Goal: Task Accomplishment & Management: Manage account settings

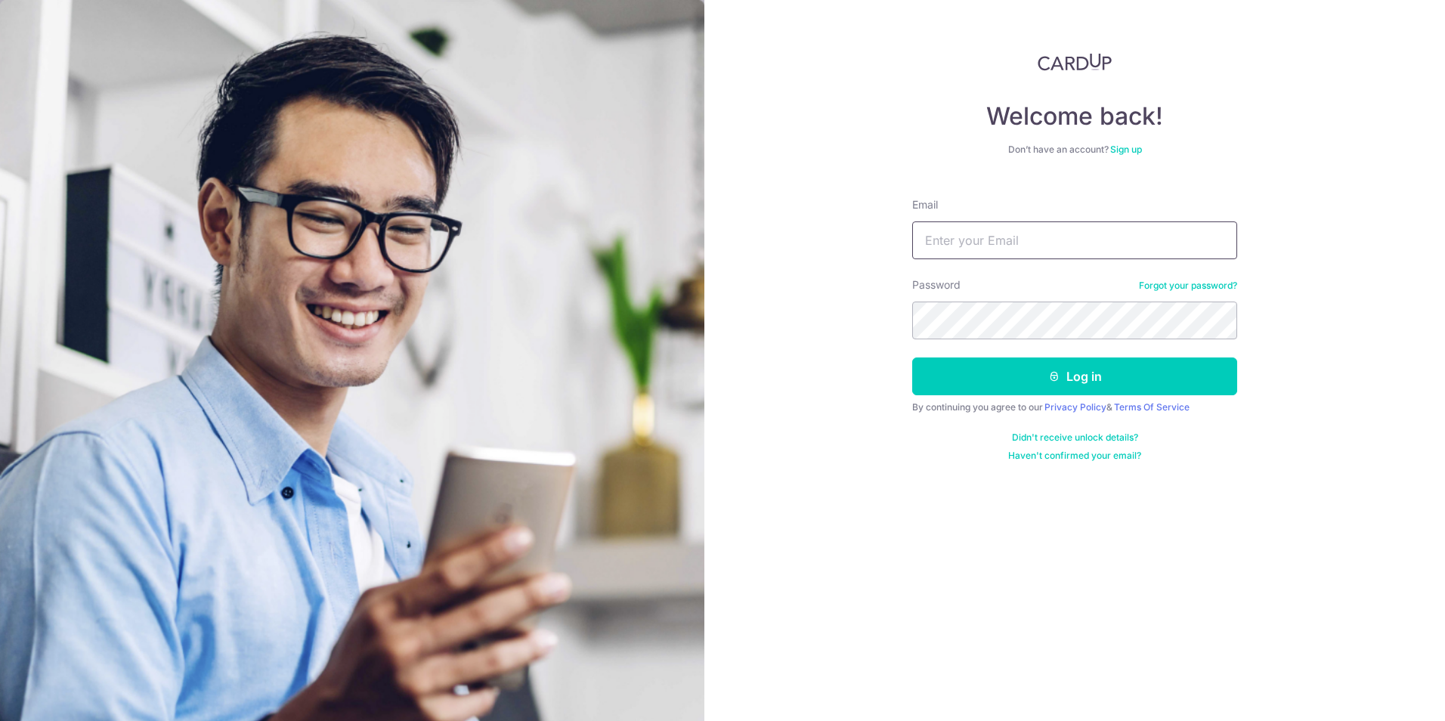
click at [1035, 246] on input "Email" at bounding box center [1074, 240] width 325 height 38
type input "[EMAIL_ADDRESS][DOMAIN_NAME]"
click at [912, 357] on button "Log in" at bounding box center [1074, 376] width 325 height 38
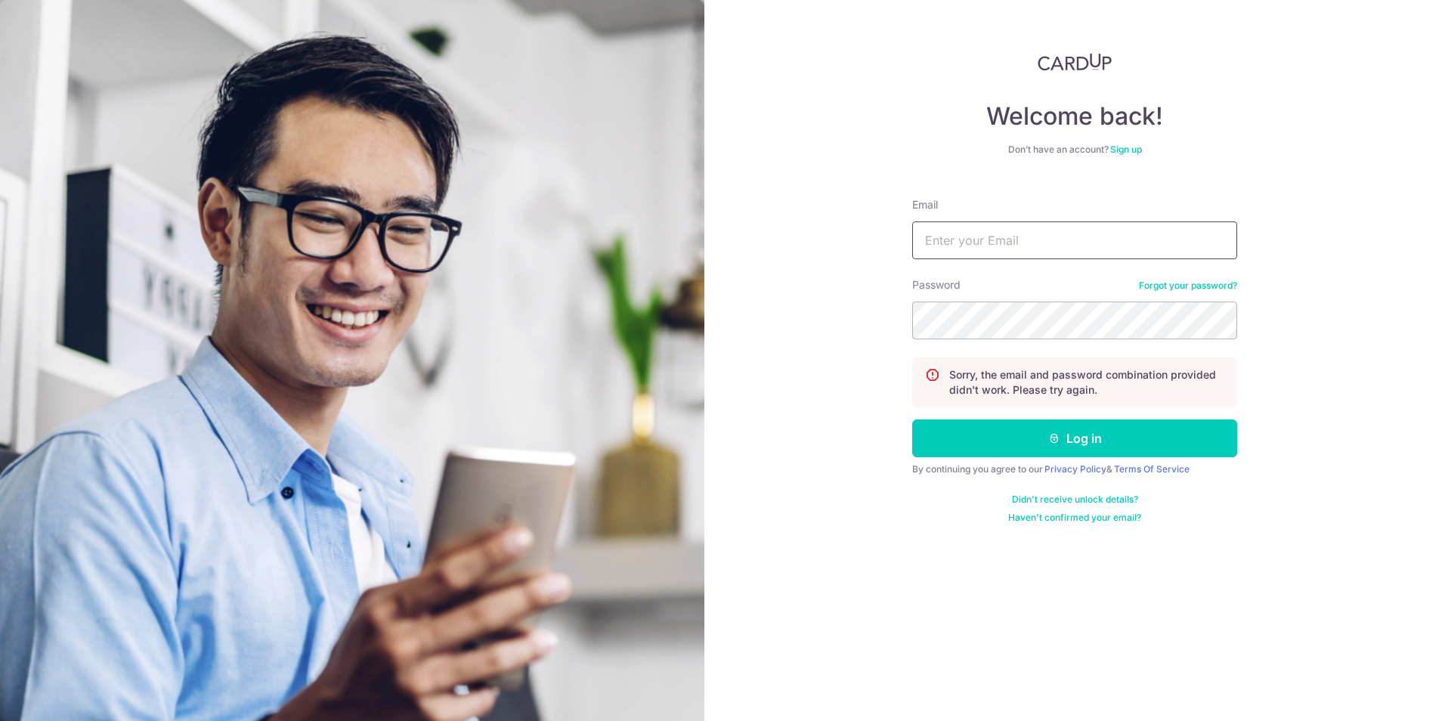
click at [991, 243] on input "Email" at bounding box center [1074, 240] width 325 height 38
type input "[EMAIL_ADDRESS][DOMAIN_NAME]"
click at [912, 419] on button "Log in" at bounding box center [1074, 438] width 325 height 38
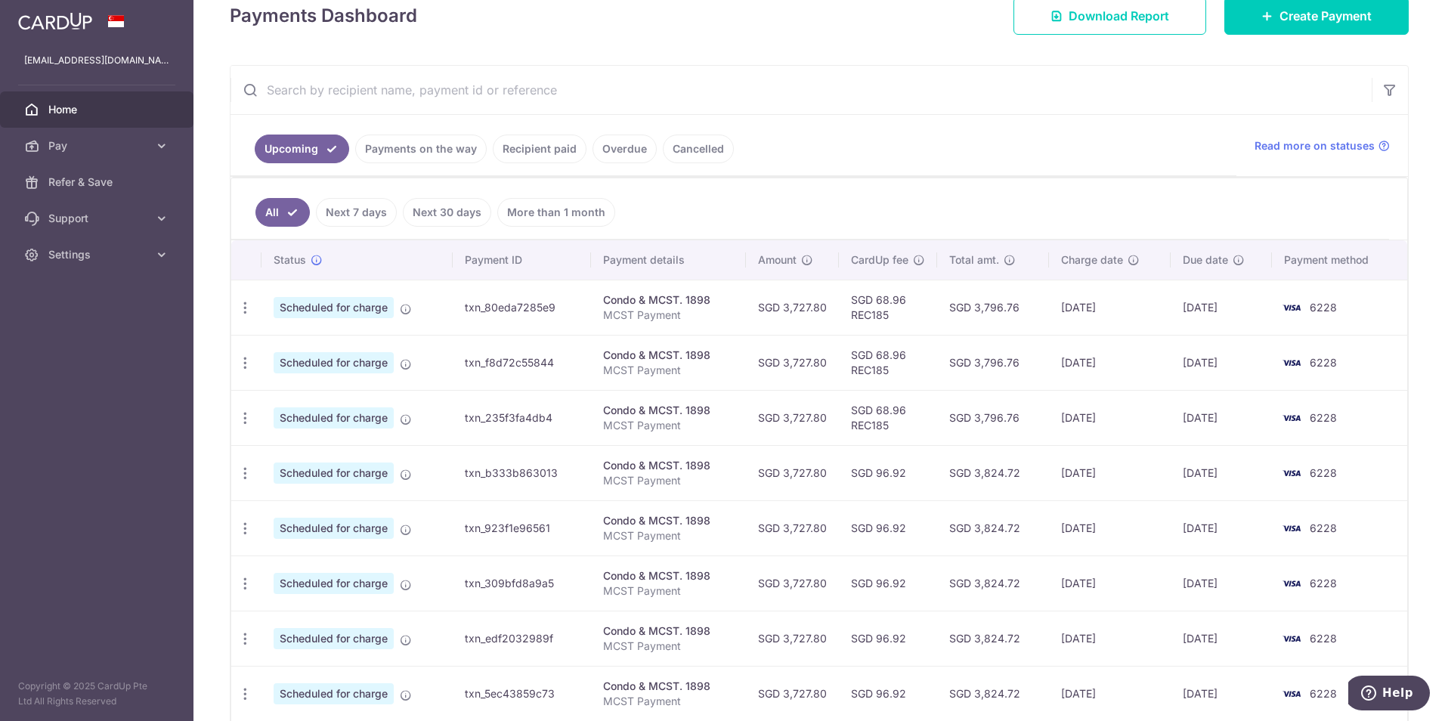
scroll to position [76, 0]
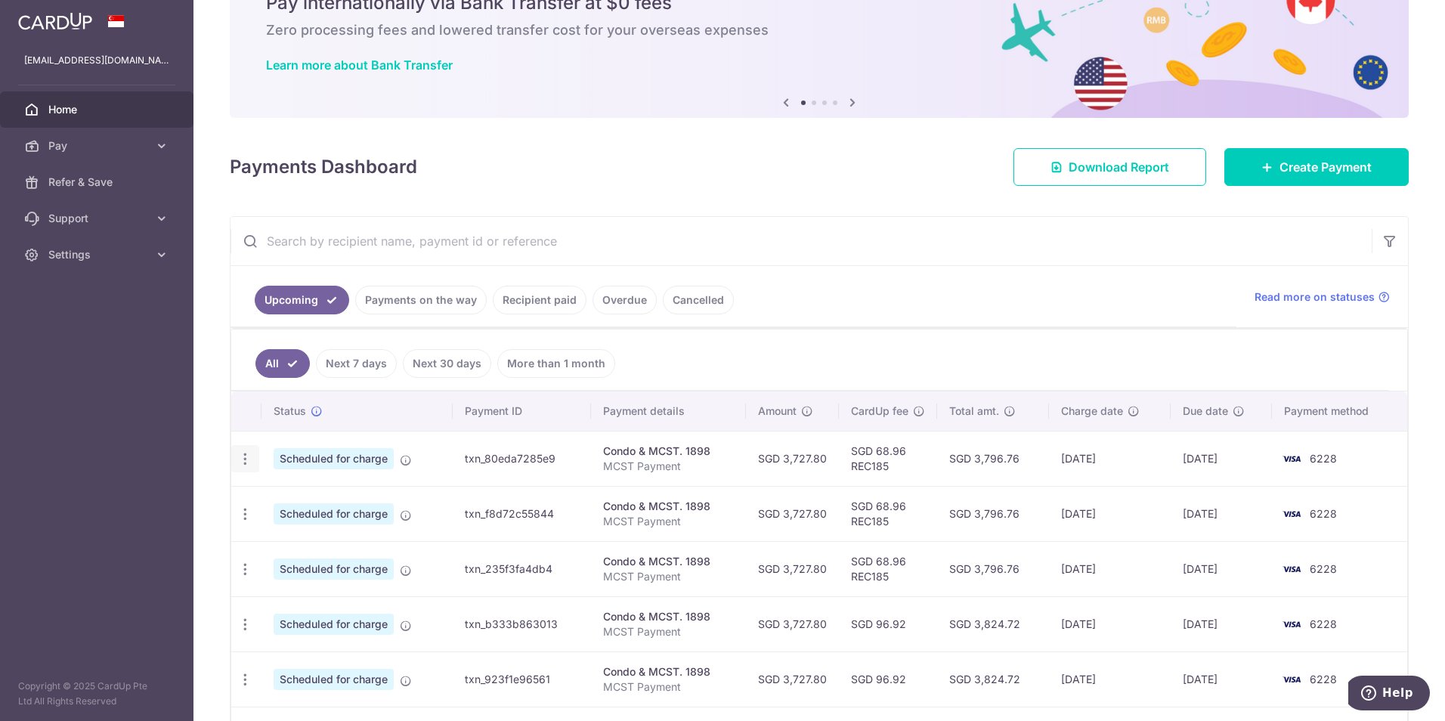
click at [240, 456] on icon "button" at bounding box center [245, 459] width 16 height 16
click at [306, 543] on span "Cancel payment" at bounding box center [325, 537] width 101 height 18
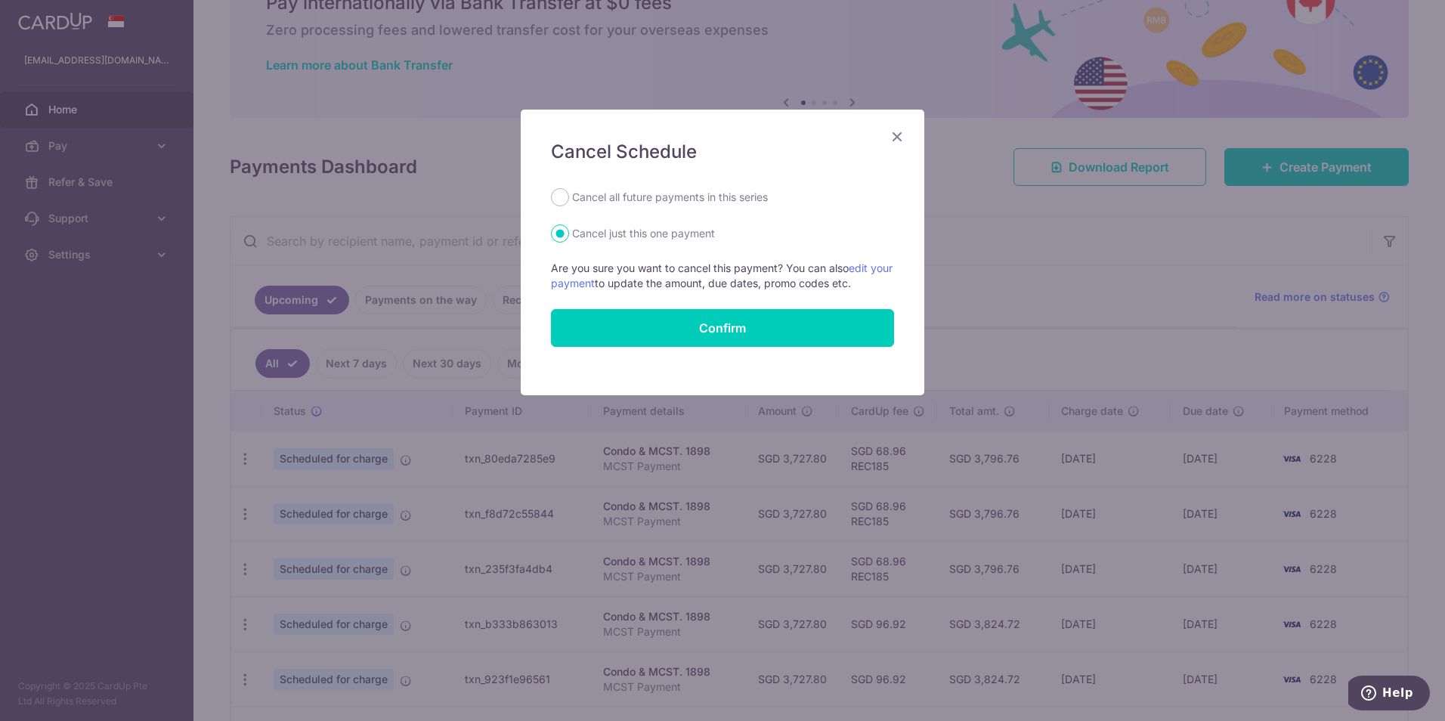
click at [574, 196] on label "Cancel all future payments in this series" at bounding box center [670, 197] width 196 height 18
click at [569, 196] on input "Cancel all future payments in this series" at bounding box center [560, 197] width 18 height 18
radio input "true"
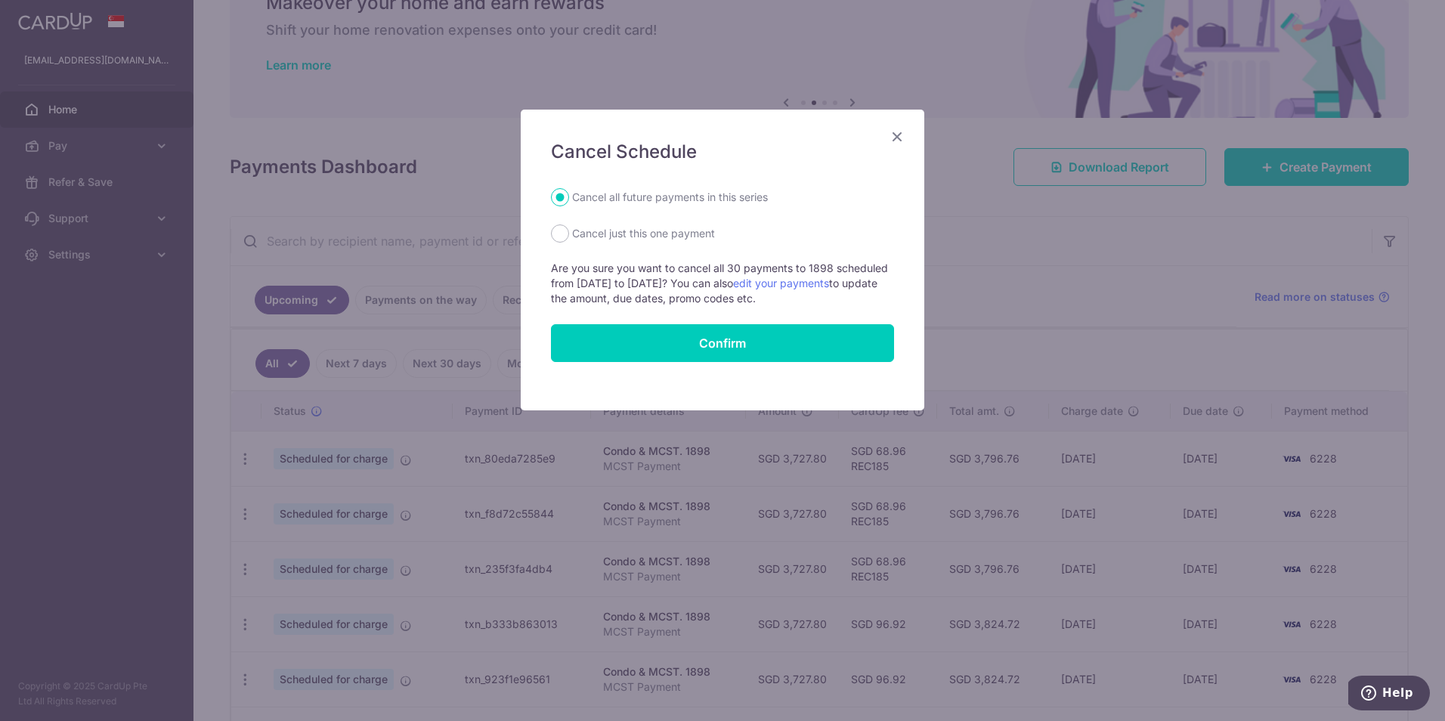
click at [906, 139] on div "Cancel Schedule Cancel all future payments in this series Cancel just this one …" at bounding box center [723, 260] width 404 height 301
click at [890, 139] on icon "Close" at bounding box center [897, 136] width 18 height 19
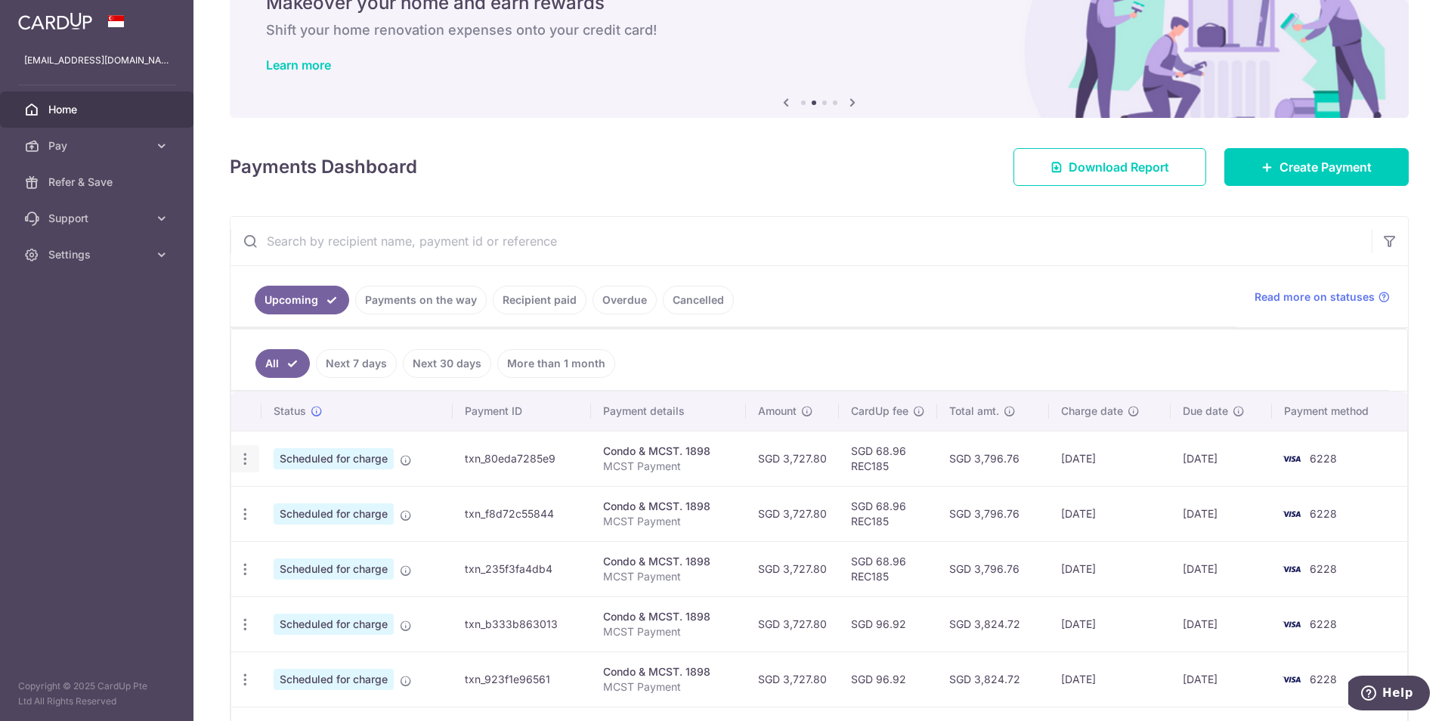
click at [246, 458] on icon "button" at bounding box center [245, 459] width 16 height 16
click at [287, 525] on link "Cancel payment" at bounding box center [310, 537] width 157 height 38
radio input "true"
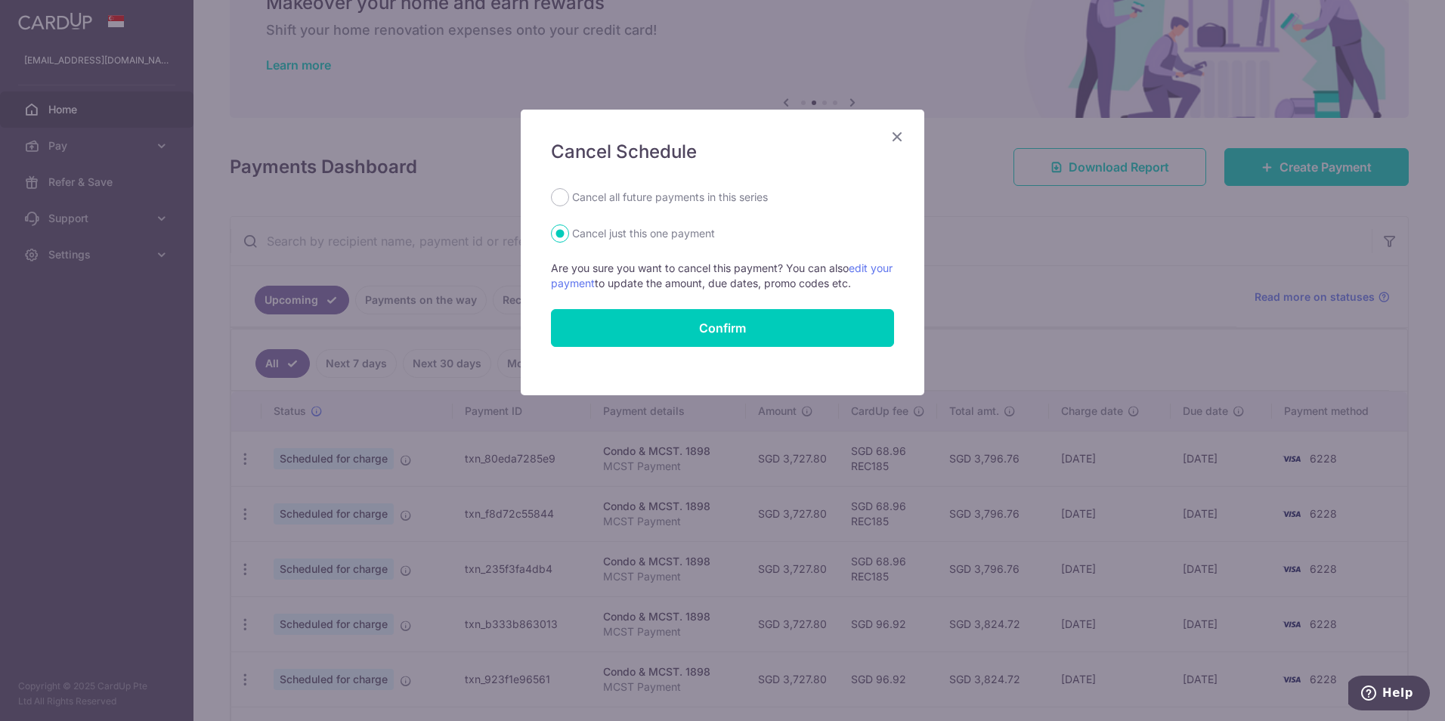
click at [594, 195] on label "Cancel all future payments in this series" at bounding box center [670, 197] width 196 height 18
click at [569, 195] on input "Cancel all future payments in this series" at bounding box center [560, 197] width 18 height 18
radio input "true"
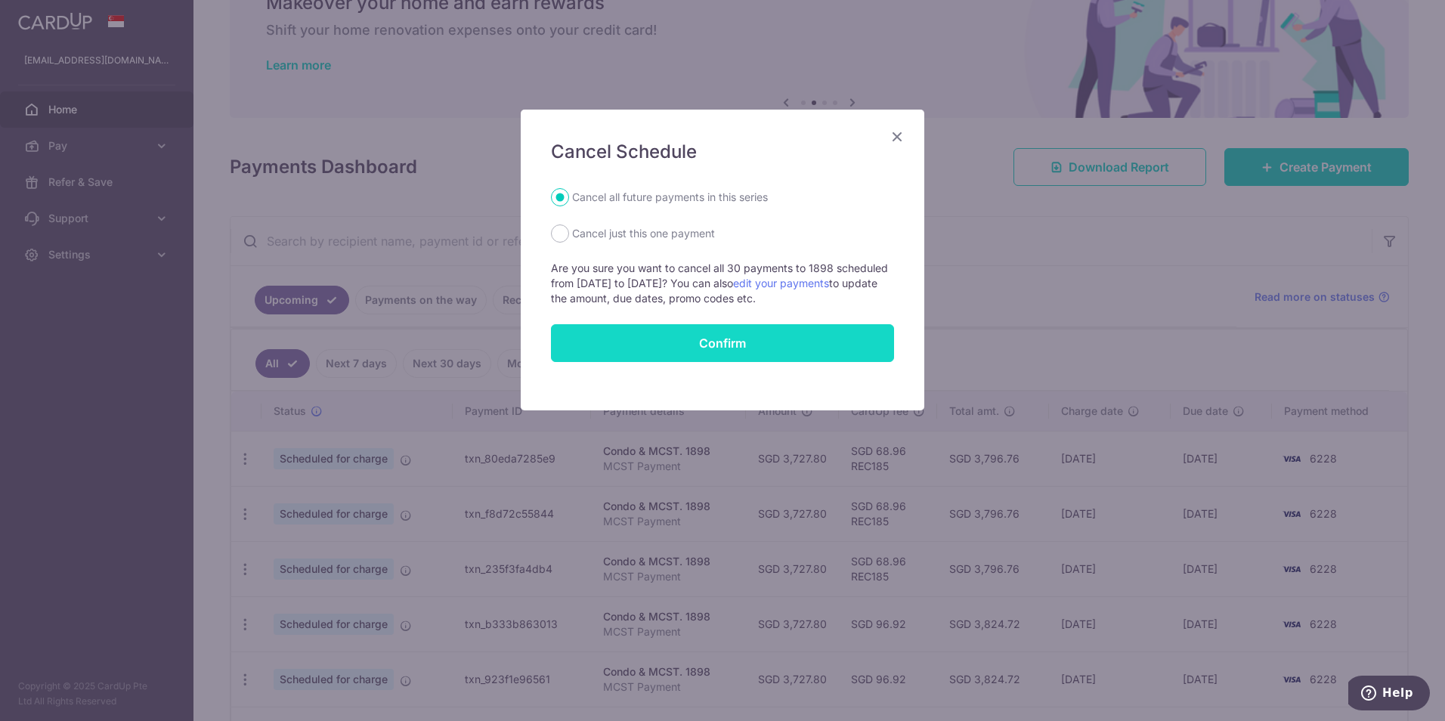
click at [766, 346] on button "Confirm" at bounding box center [722, 343] width 343 height 38
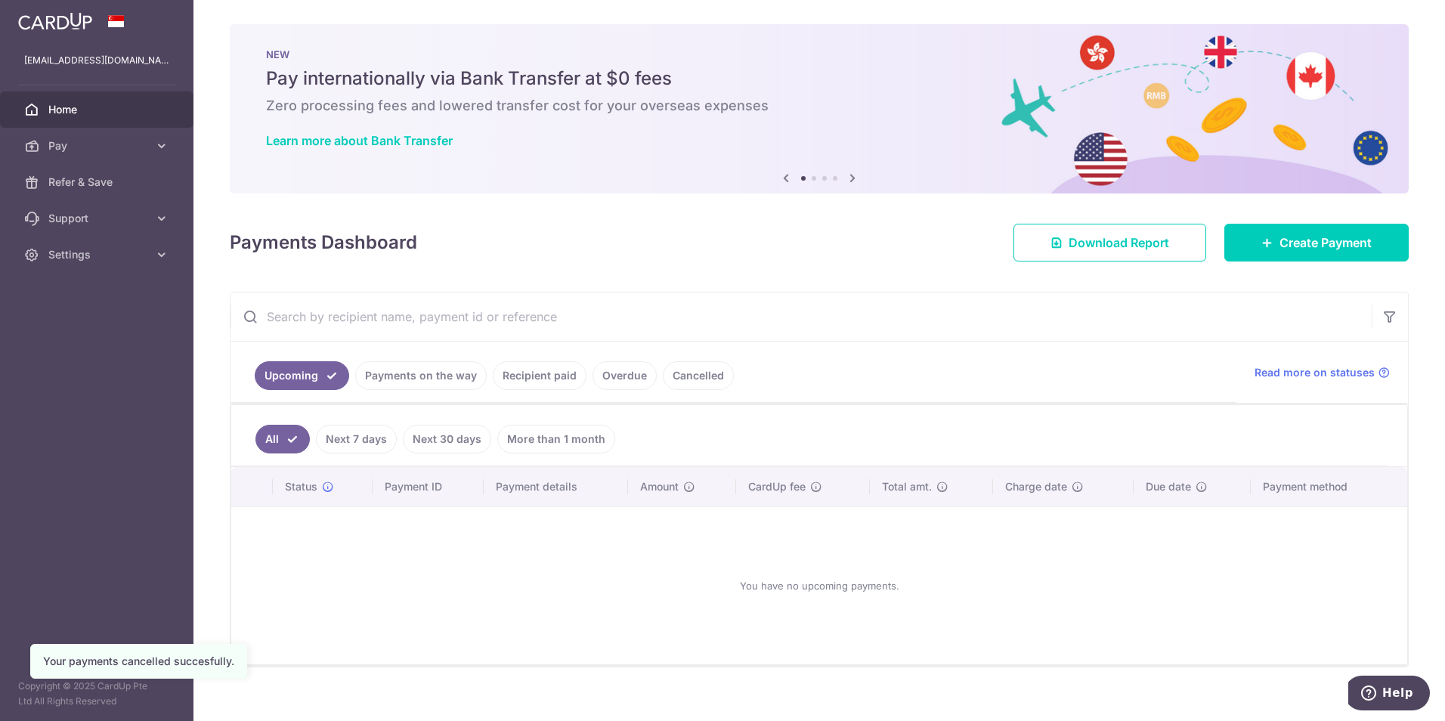
click at [552, 363] on link "Recipient paid" at bounding box center [540, 375] width 94 height 29
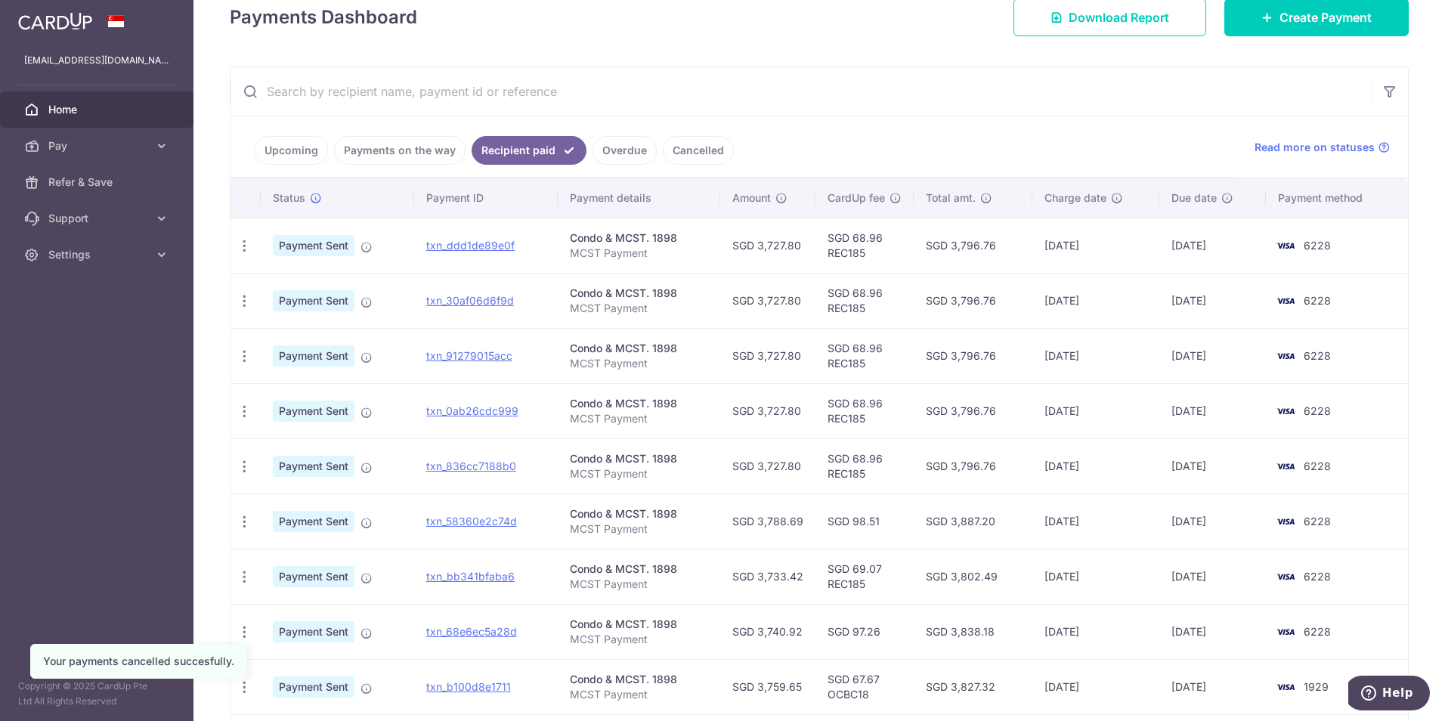
scroll to position [383, 0]
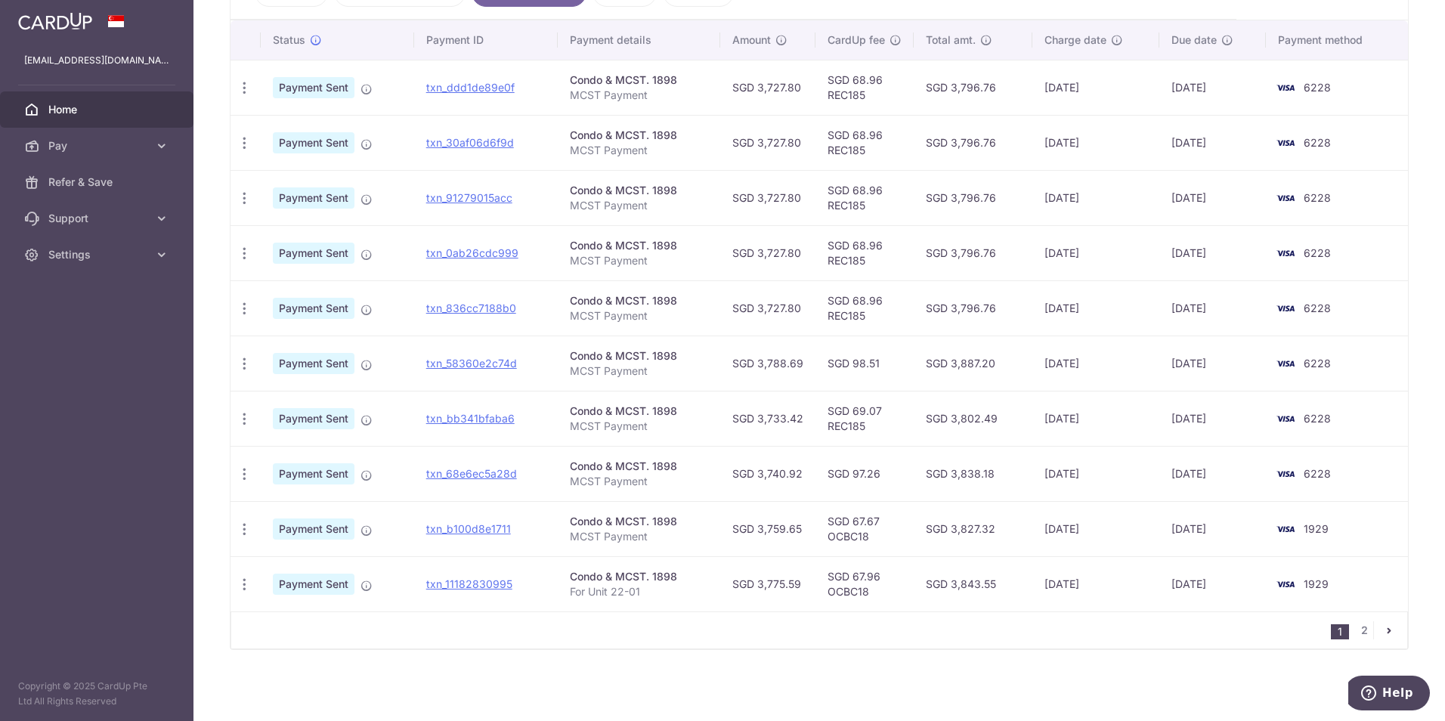
drag, startPoint x: 1117, startPoint y: 412, endPoint x: 929, endPoint y: 363, distance: 194.3
click at [929, 363] on tbody "PDF Receipt Payment Sent txn_ddd1de89e0f Condo & MCST. 1898 MCST Payment SGD 3,…" at bounding box center [818, 336] width 1177 height 552
drag, startPoint x: 929, startPoint y: 363, endPoint x: 836, endPoint y: 364, distance: 93.0
click at [836, 364] on td "SGD 98.51" at bounding box center [864, 363] width 98 height 55
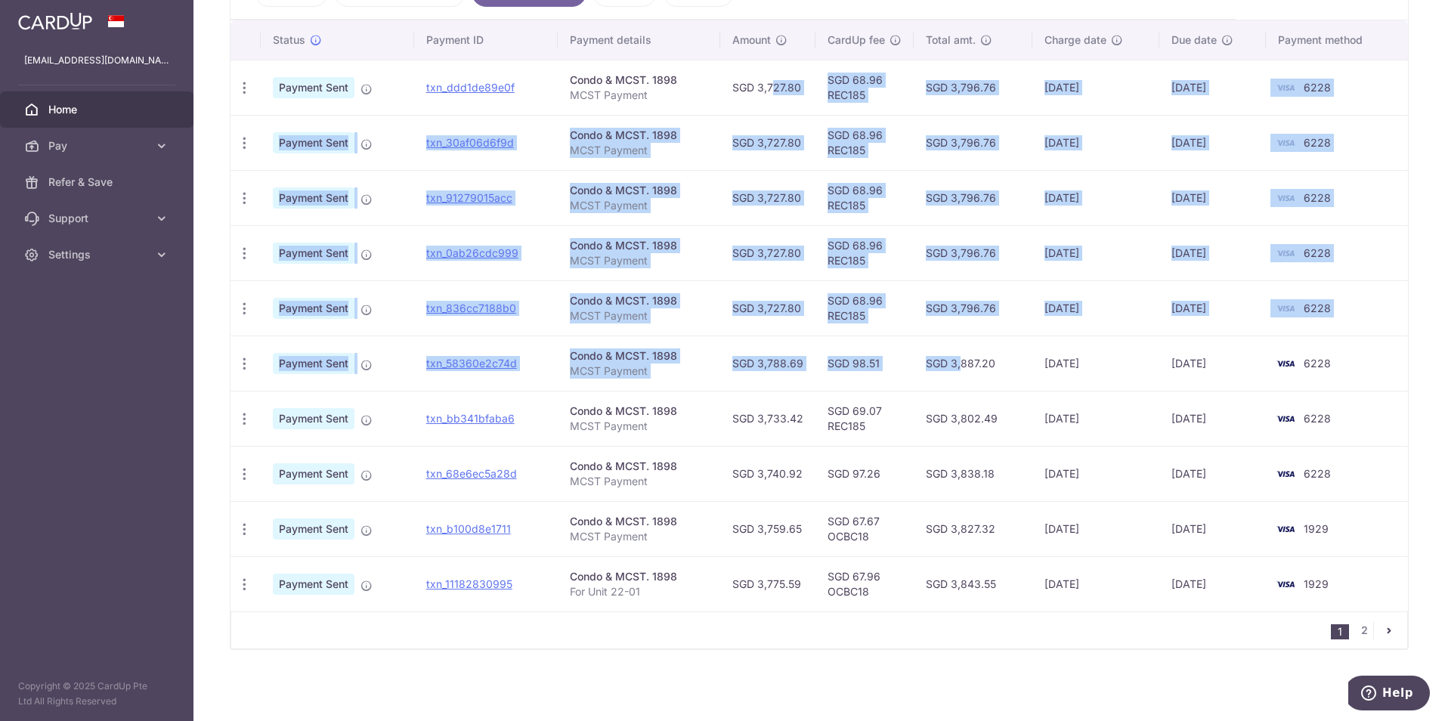
drag, startPoint x: 912, startPoint y: 370, endPoint x: 757, endPoint y: 93, distance: 317.7
click at [757, 93] on tbody "PDF Receipt Payment Sent txn_ddd1de89e0f Condo & MCST. 1898 MCST Payment SGD 3,…" at bounding box center [818, 336] width 1177 height 552
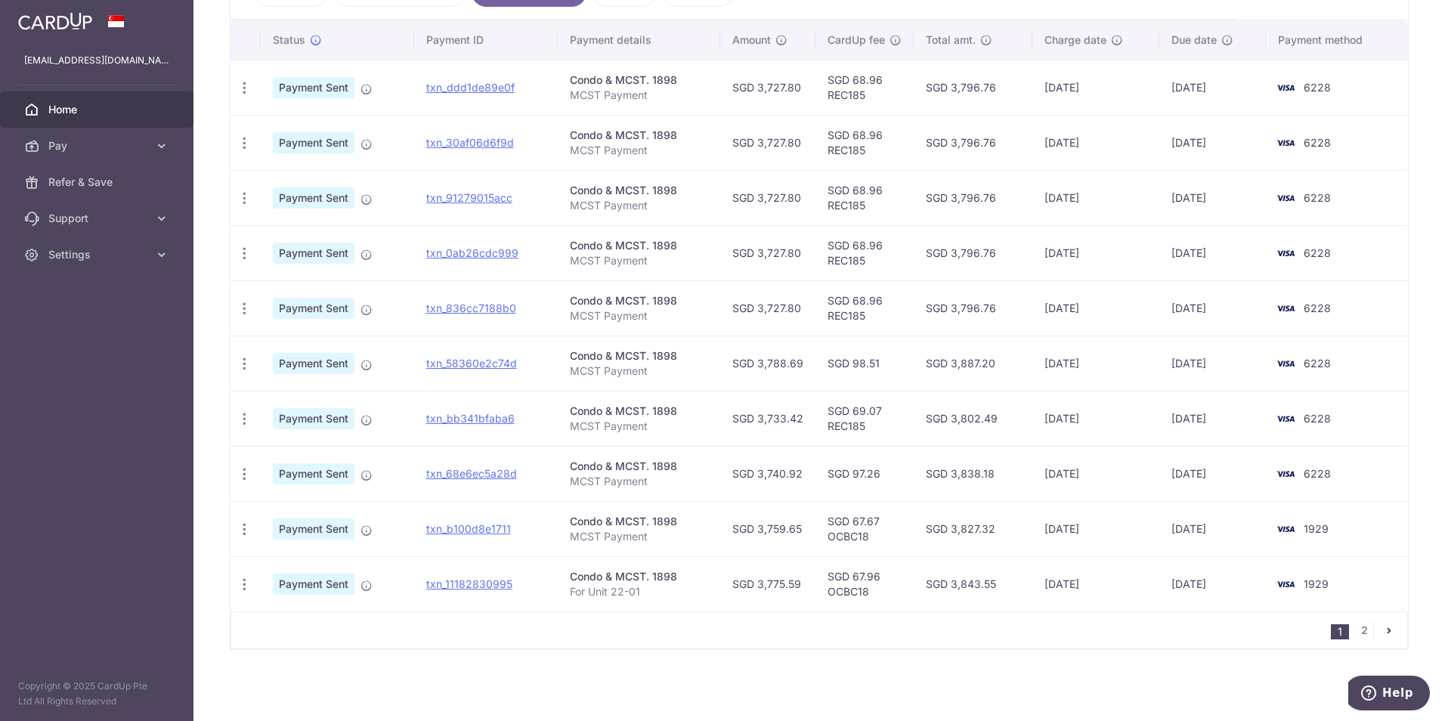
drag, startPoint x: 757, startPoint y: 93, endPoint x: 736, endPoint y: 92, distance: 21.2
click at [736, 92] on td "SGD 3,727.80" at bounding box center [767, 87] width 95 height 55
click at [760, 409] on td "SGD 3,733.42" at bounding box center [767, 418] width 95 height 55
click at [210, 513] on div "× Pause Schedule Pause all future payments in this series Pause just this one p…" at bounding box center [818, 360] width 1251 height 721
